Goal: Information Seeking & Learning: Check status

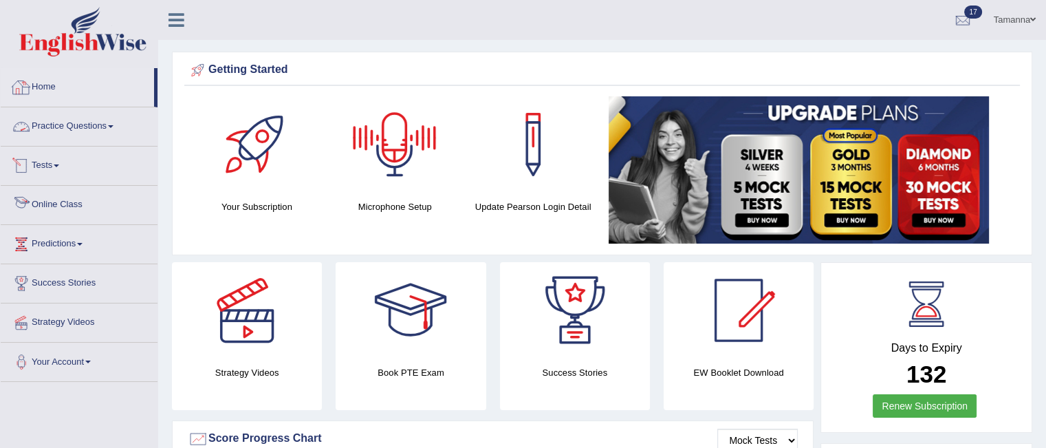
click at [47, 85] on link "Home" at bounding box center [77, 85] width 153 height 34
click at [66, 81] on link "Home" at bounding box center [77, 85] width 153 height 34
click at [60, 162] on link "Tests" at bounding box center [79, 163] width 157 height 34
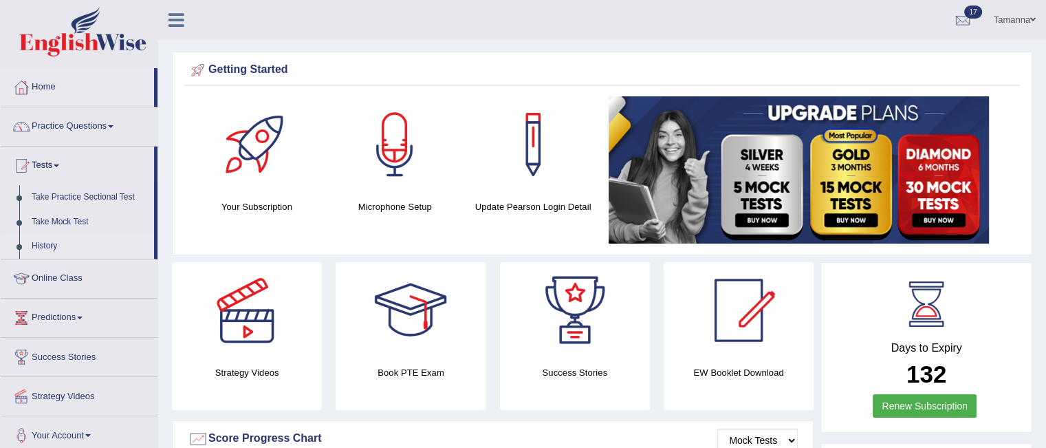
click at [48, 245] on link "History" at bounding box center [89, 246] width 129 height 25
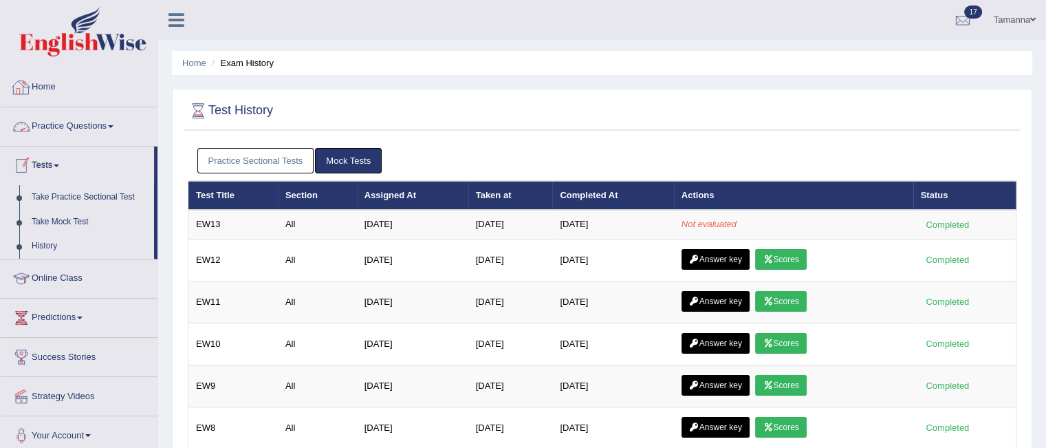
click at [43, 87] on link "Home" at bounding box center [79, 85] width 157 height 34
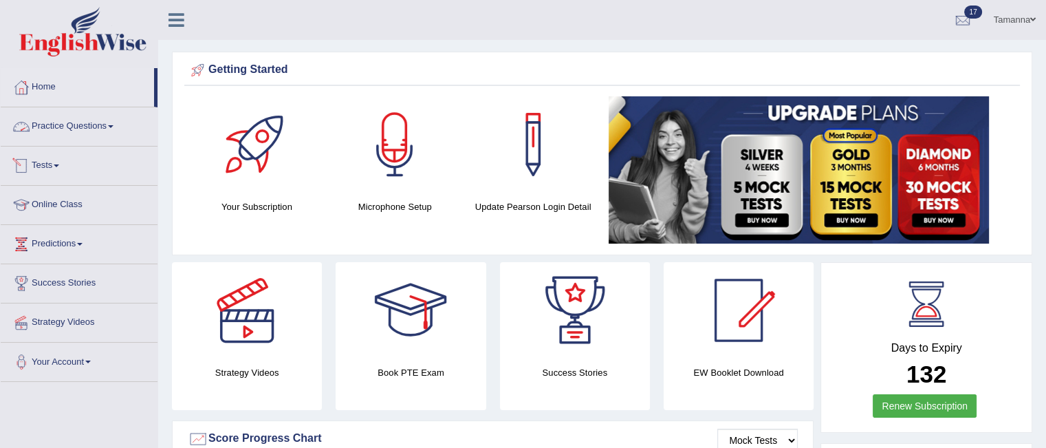
click at [50, 164] on link "Tests" at bounding box center [79, 163] width 157 height 34
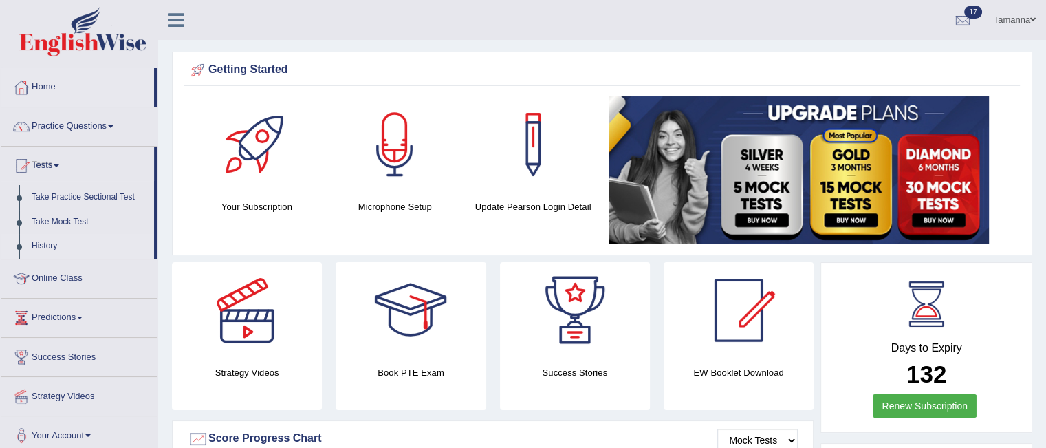
click at [45, 246] on link "History" at bounding box center [89, 246] width 129 height 25
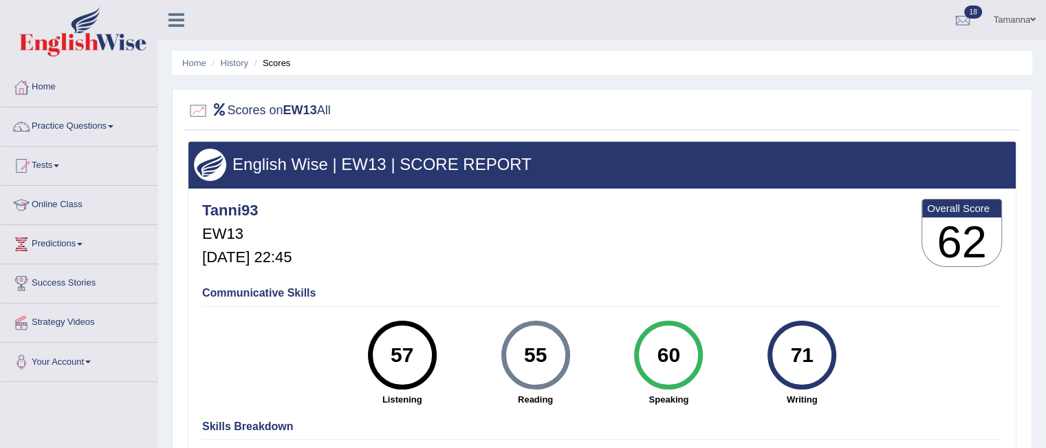
click at [275, 63] on li "Scores" at bounding box center [271, 62] width 40 height 13
click at [235, 65] on link "History" at bounding box center [235, 63] width 28 height 10
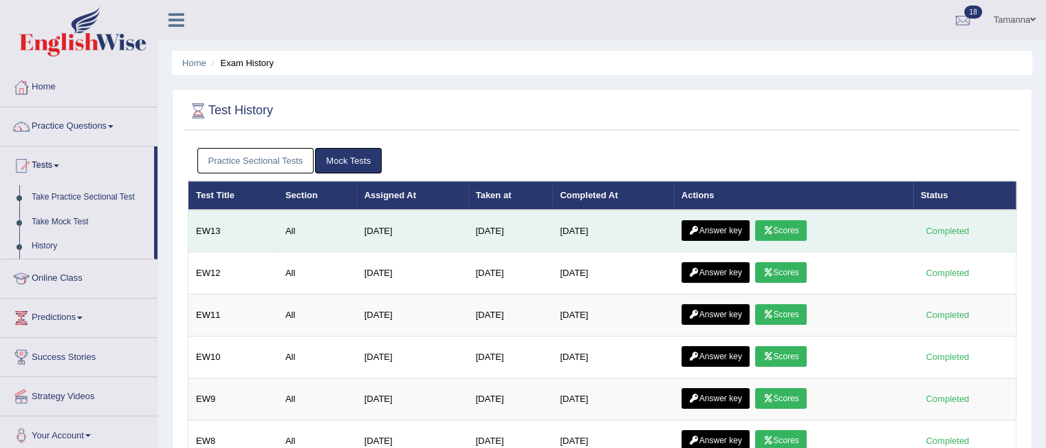
click at [732, 233] on link "Answer key" at bounding box center [715, 230] width 68 height 21
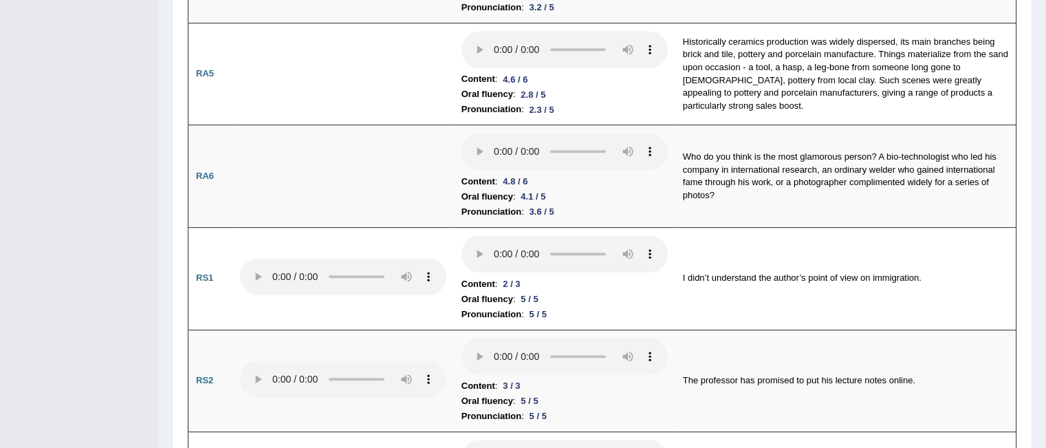
scroll to position [690, 0]
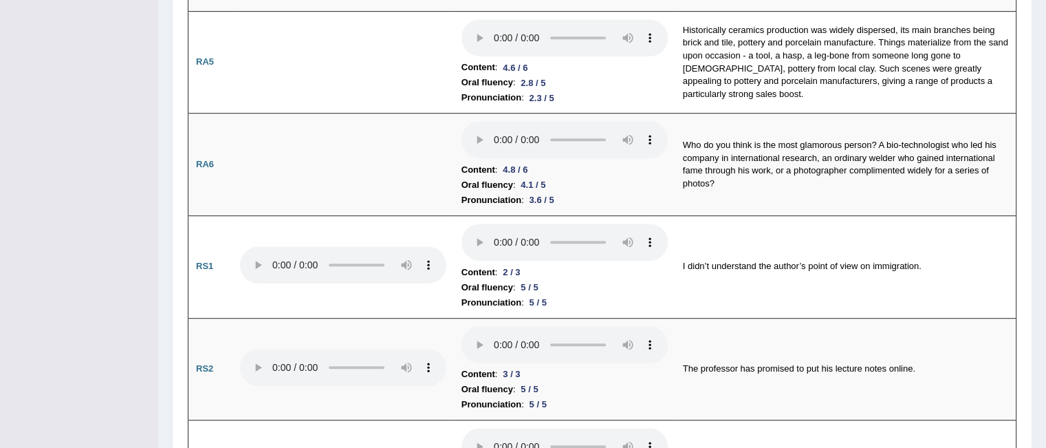
drag, startPoint x: 1046, startPoint y: 29, endPoint x: 1055, endPoint y: 96, distance: 67.3
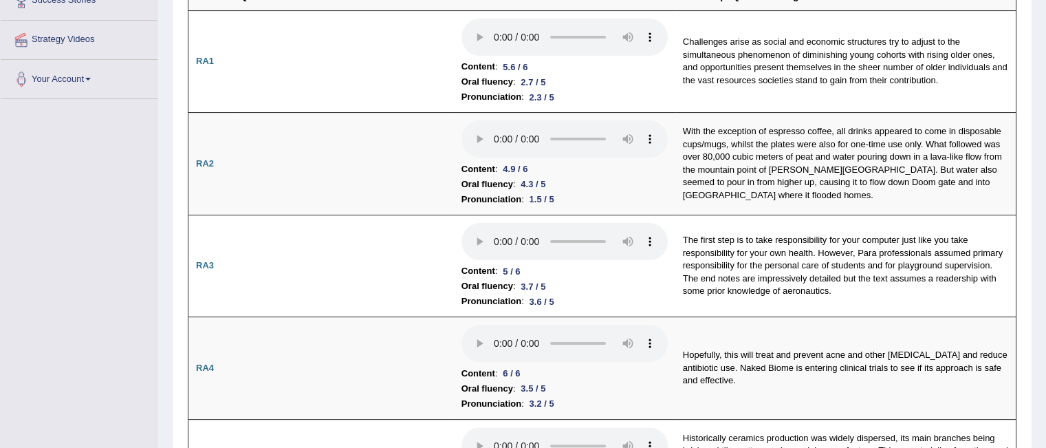
scroll to position [0, 0]
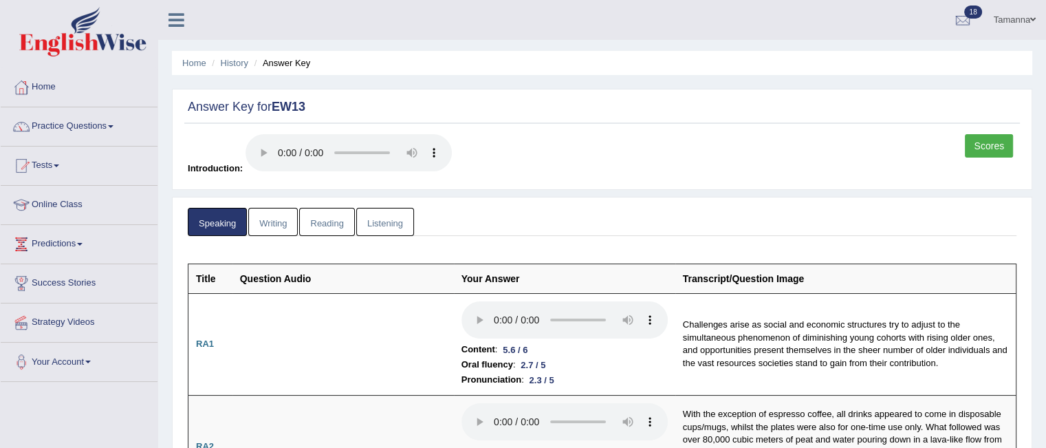
click at [270, 221] on link "Writing" at bounding box center [273, 222] width 50 height 28
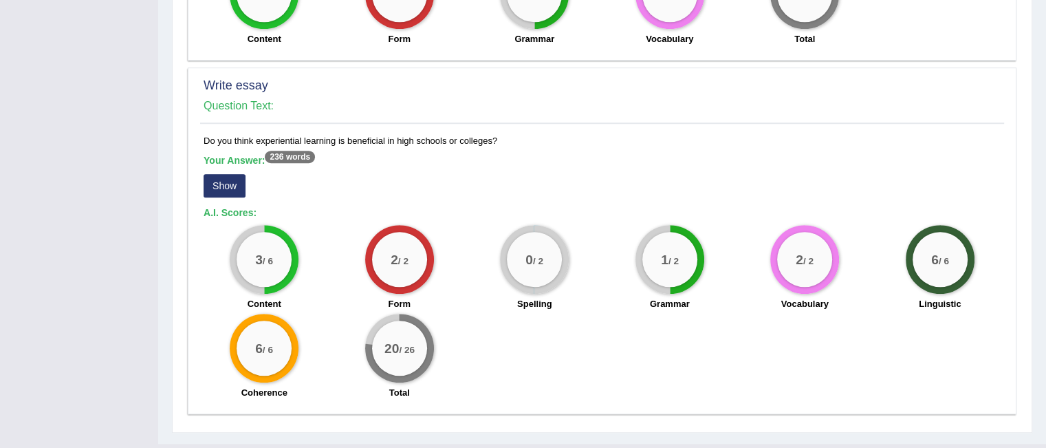
scroll to position [1002, 0]
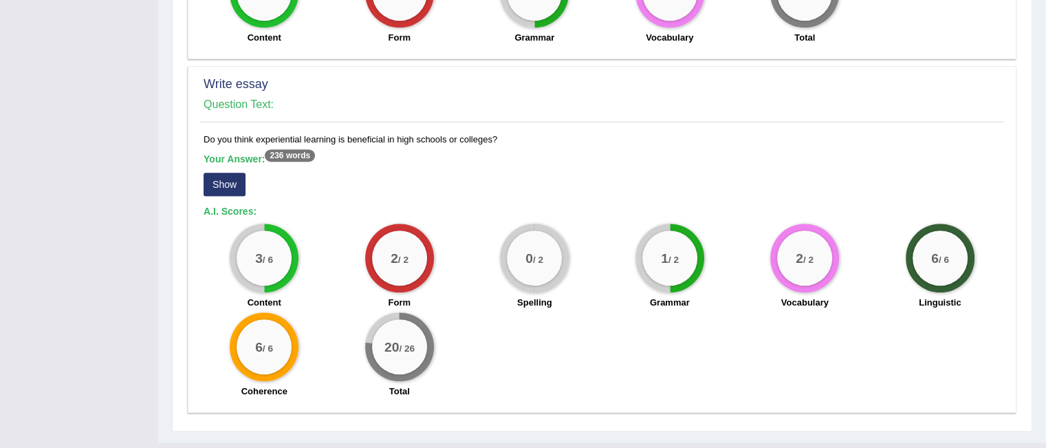
click at [223, 173] on button "Show" at bounding box center [225, 184] width 42 height 23
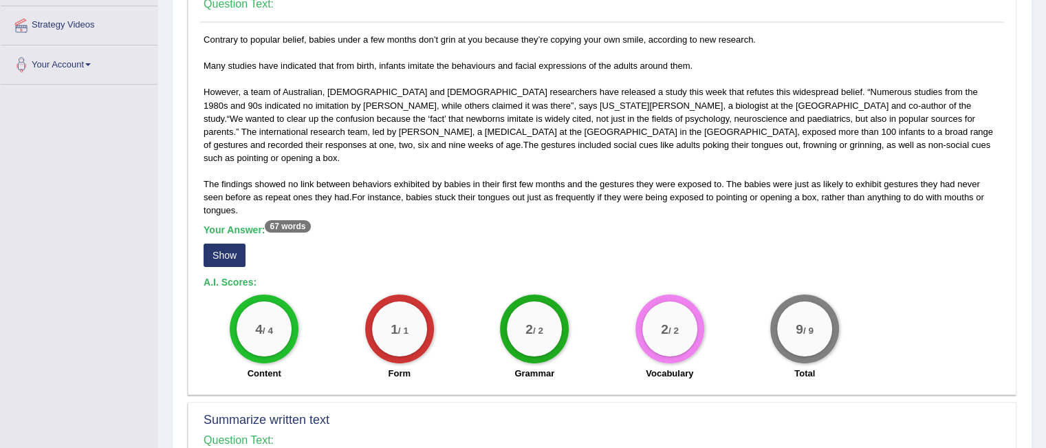
scroll to position [0, 0]
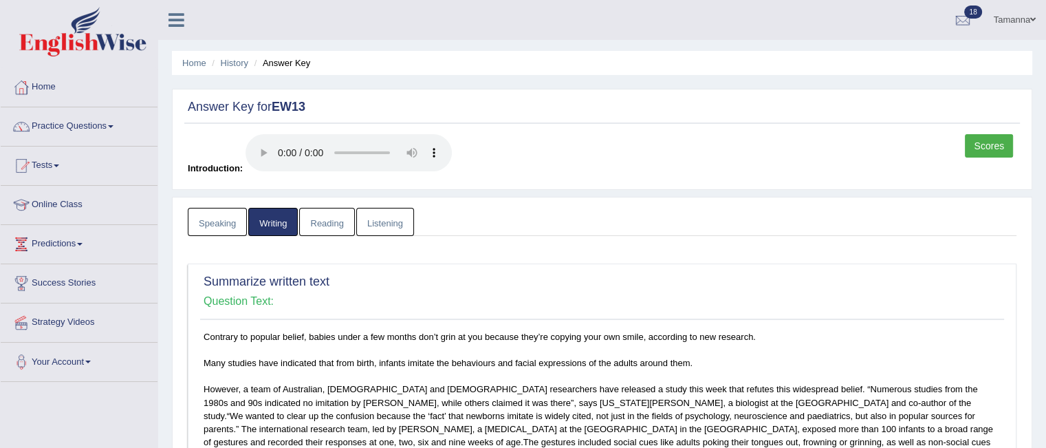
click at [325, 229] on link "Reading" at bounding box center [326, 222] width 55 height 28
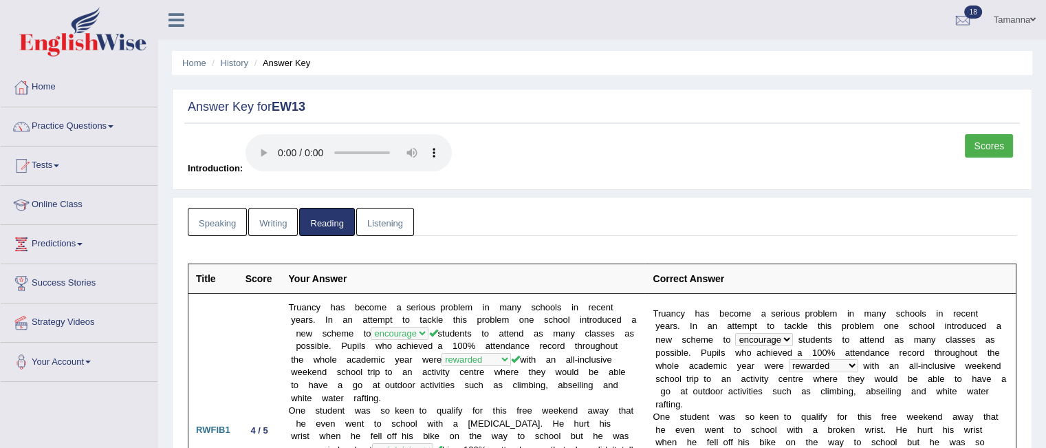
click at [388, 226] on link "Listening" at bounding box center [385, 222] width 58 height 28
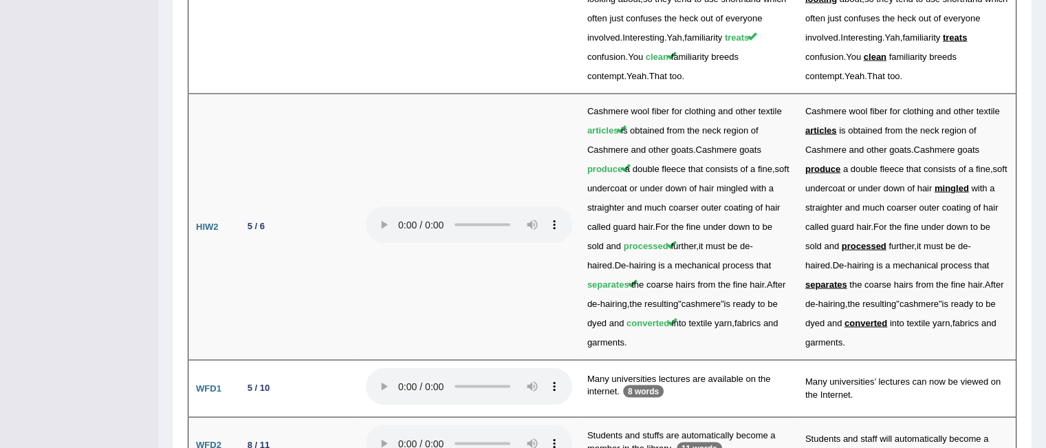
scroll to position [2742, 0]
